Goal: Task Accomplishment & Management: Manage account settings

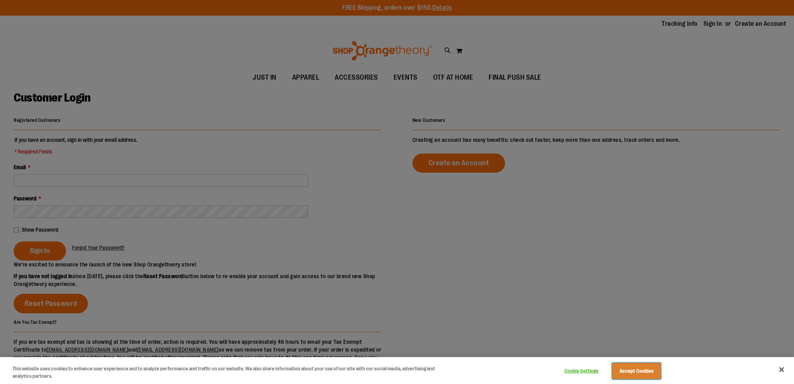
click at [638, 369] on button "Accept Cookies" at bounding box center [636, 371] width 49 height 16
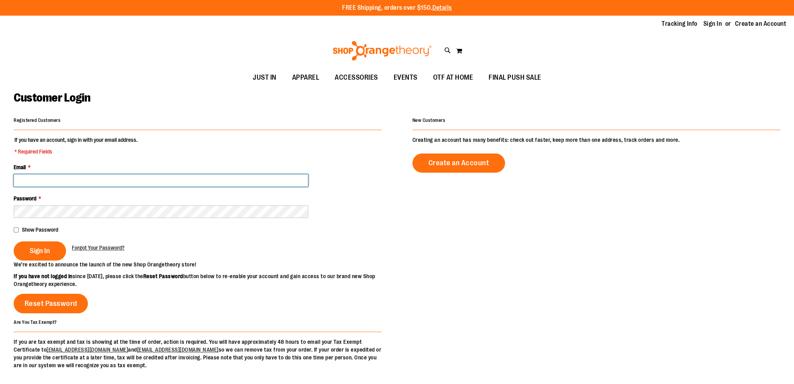
click at [106, 181] on input "Email *" at bounding box center [161, 180] width 295 height 13
click at [14, 174] on div at bounding box center [14, 174] width 0 height 0
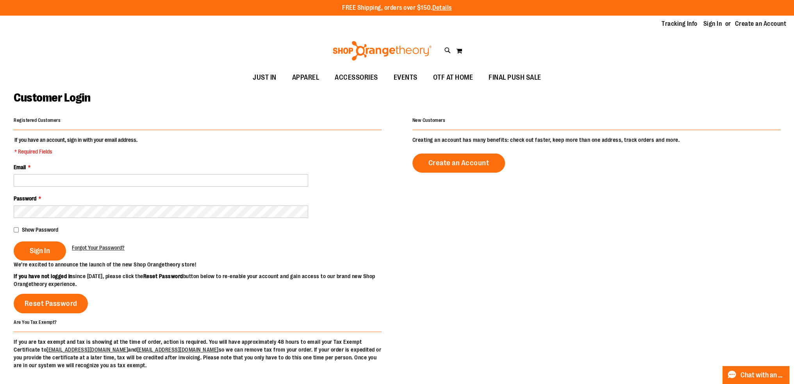
click at [201, 268] on p "We’re excited to announce the launch of the new Shop Orangetheory store!" at bounding box center [206, 265] width 384 height 8
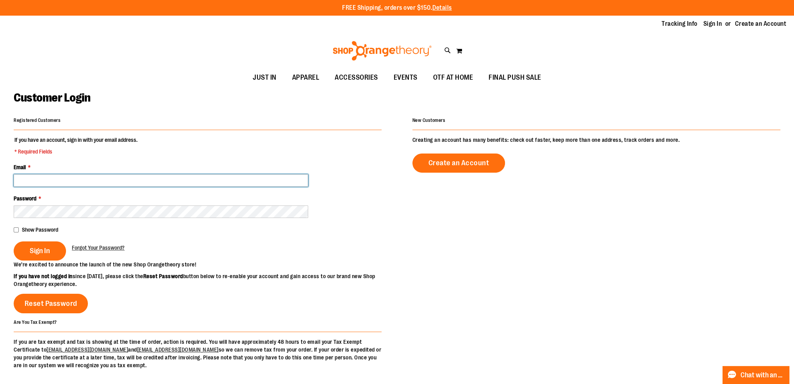
click at [164, 181] on input "Email *" at bounding box center [161, 180] width 295 height 13
type input "**********"
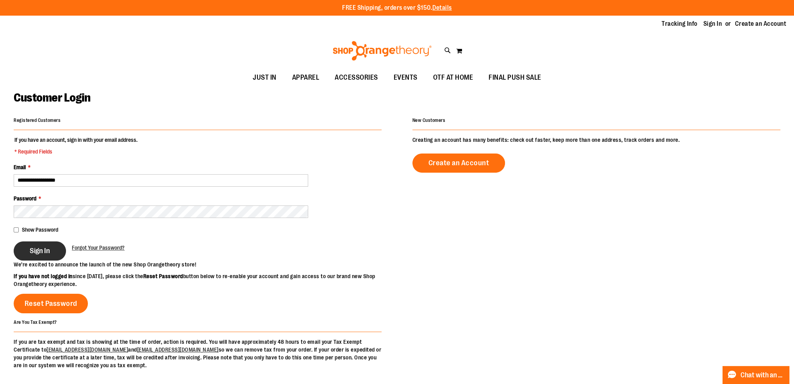
click at [32, 253] on span "Sign In" at bounding box center [40, 251] width 20 height 9
